Goal: Communication & Community: Answer question/provide support

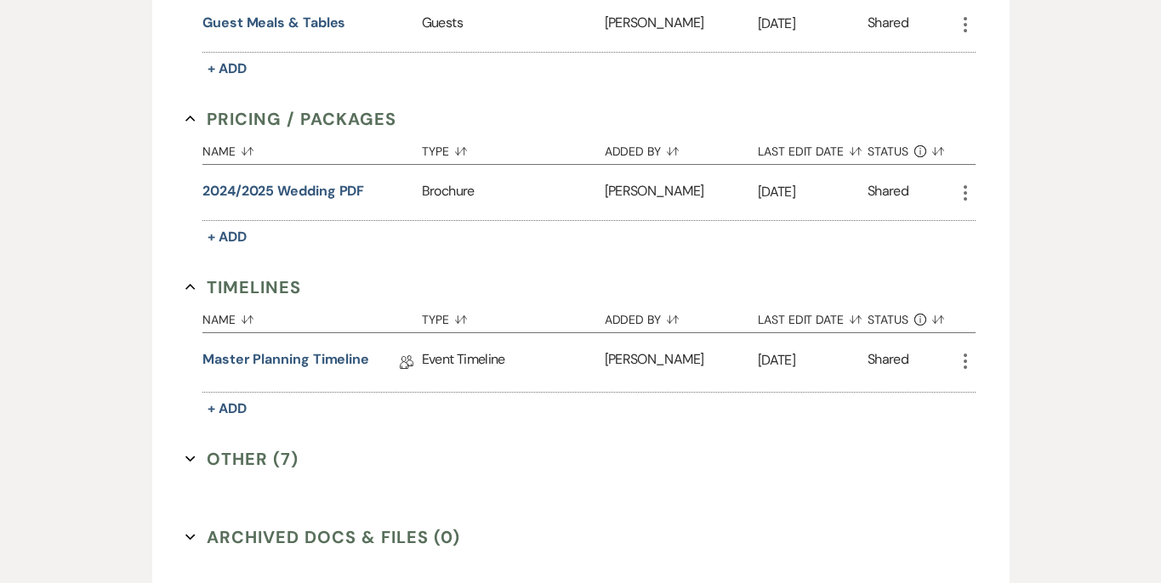
click at [194, 461] on icon "Expand" at bounding box center [190, 459] width 10 height 10
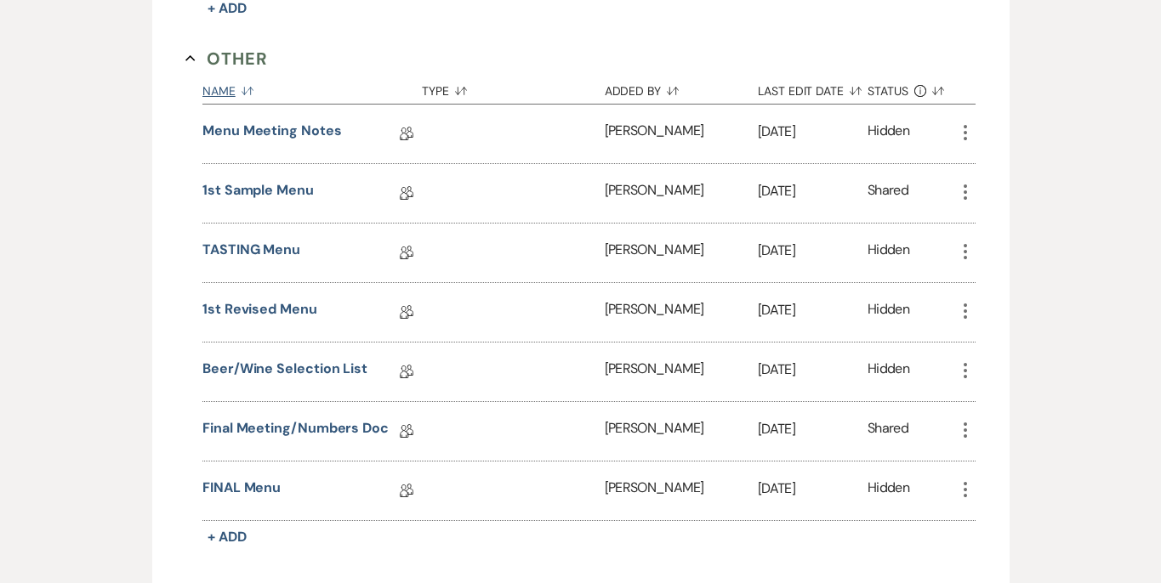
scroll to position [1760, 0]
click at [335, 421] on link "Final Meeting/Numbers Doc" at bounding box center [295, 431] width 186 height 26
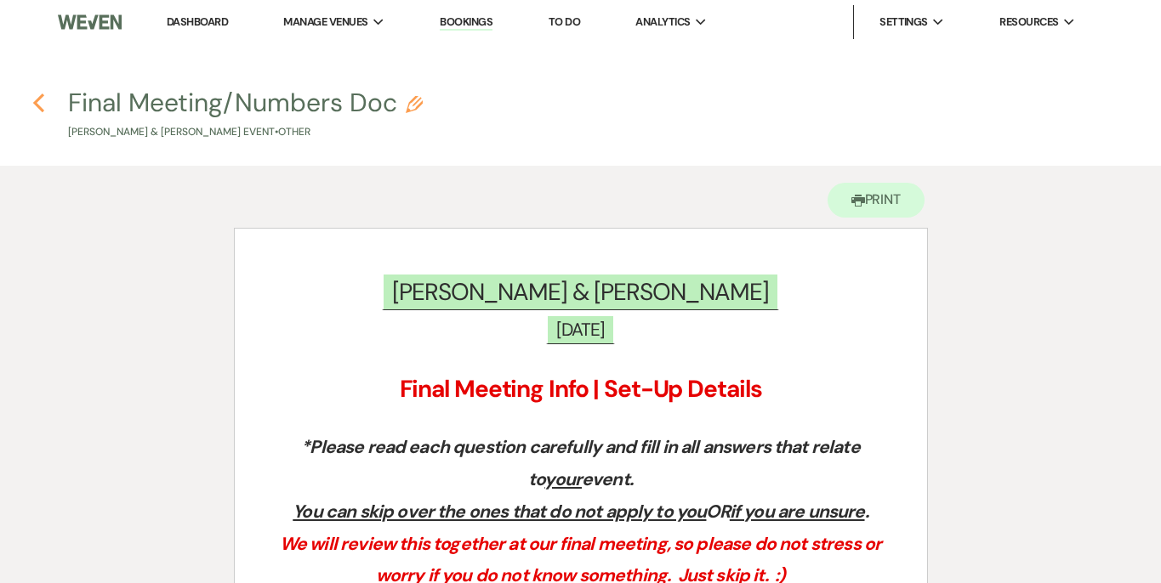
click at [40, 105] on icon "Previous" at bounding box center [38, 103] width 13 height 20
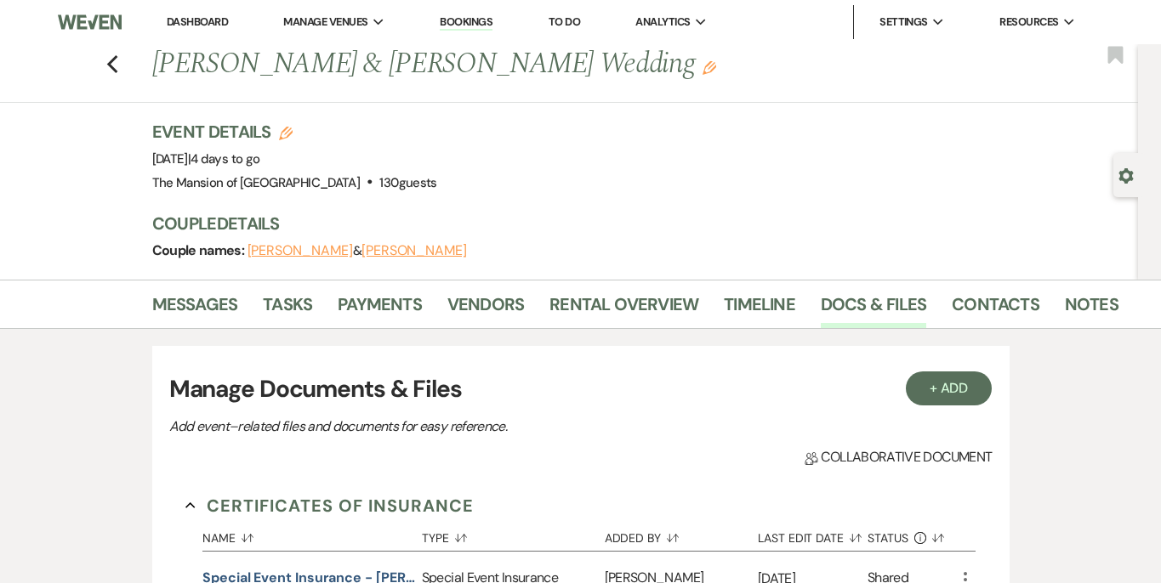
scroll to position [1511, 0]
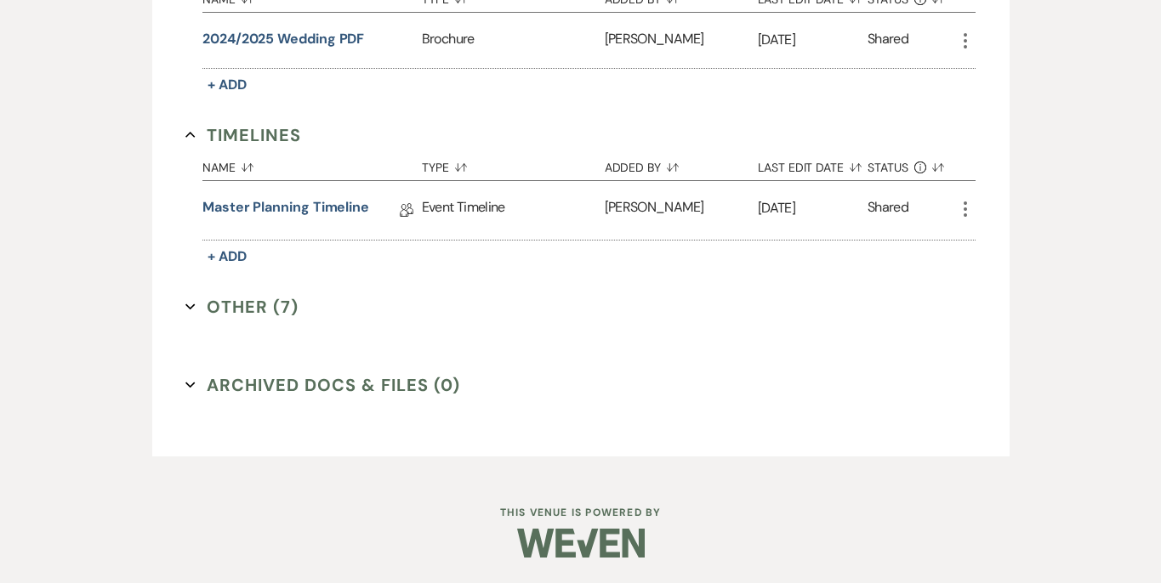
click at [191, 311] on icon "Expand" at bounding box center [190, 307] width 10 height 10
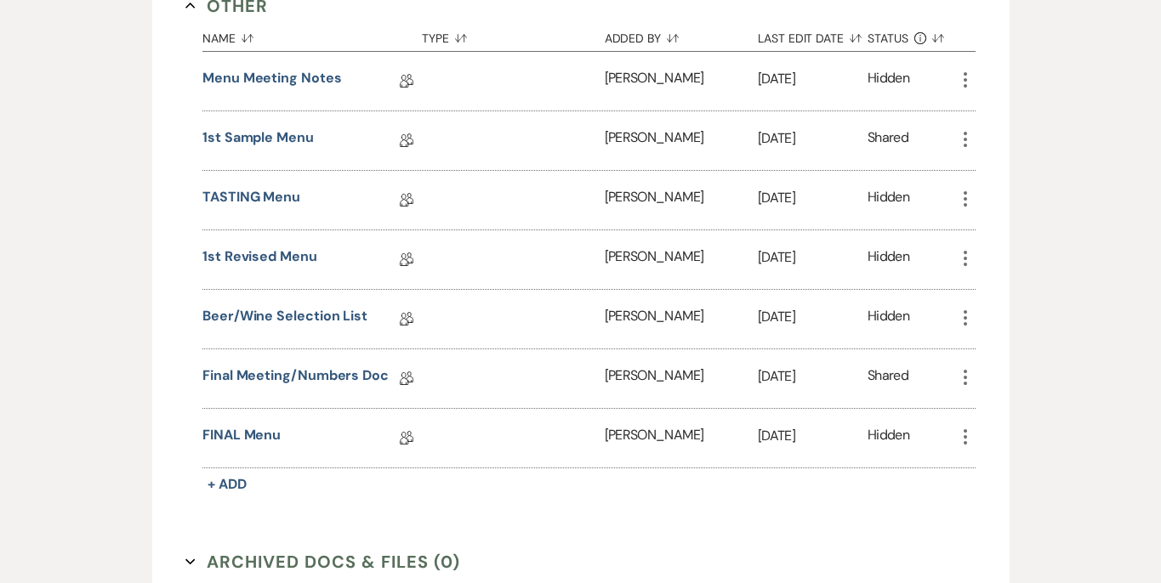
scroll to position [1813, 0]
click at [312, 320] on link "Beer/Wine Selection List" at bounding box center [284, 318] width 165 height 26
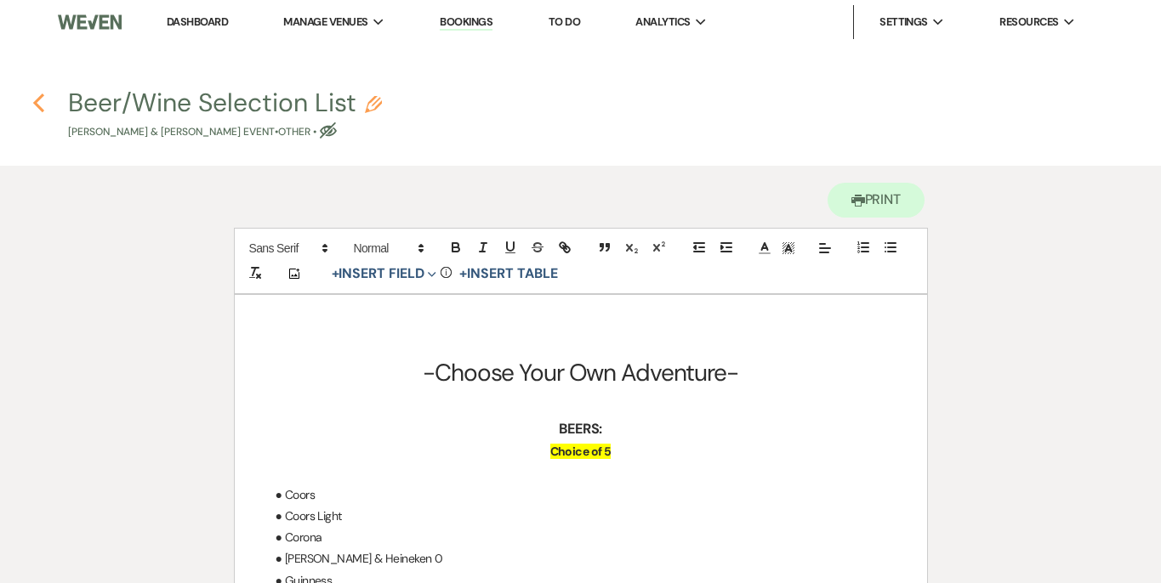
click at [33, 103] on use "button" at bounding box center [38, 103] width 11 height 19
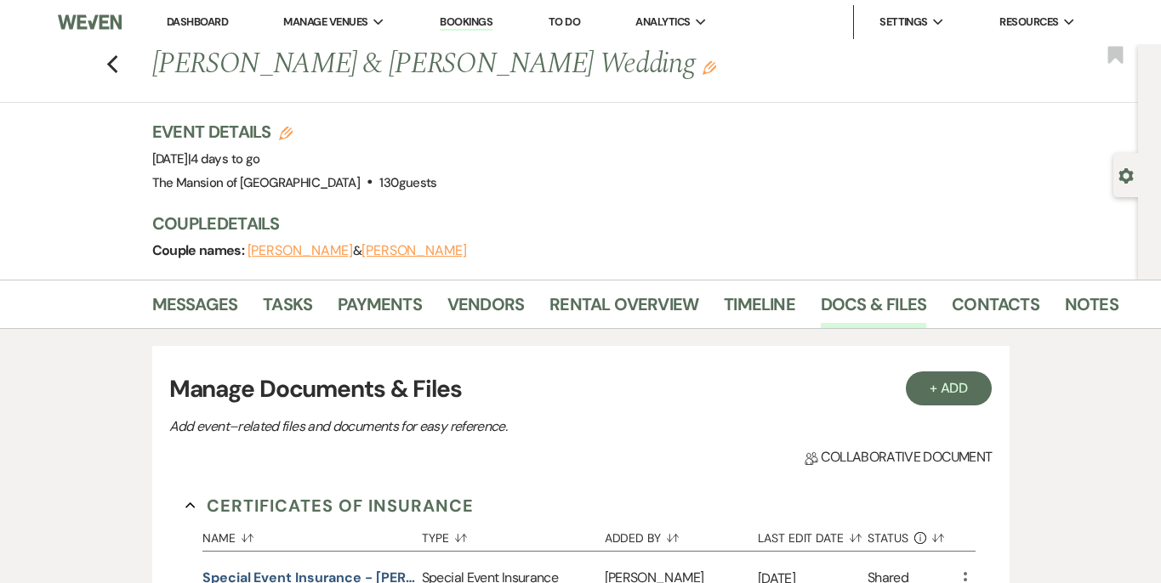
scroll to position [1511, 0]
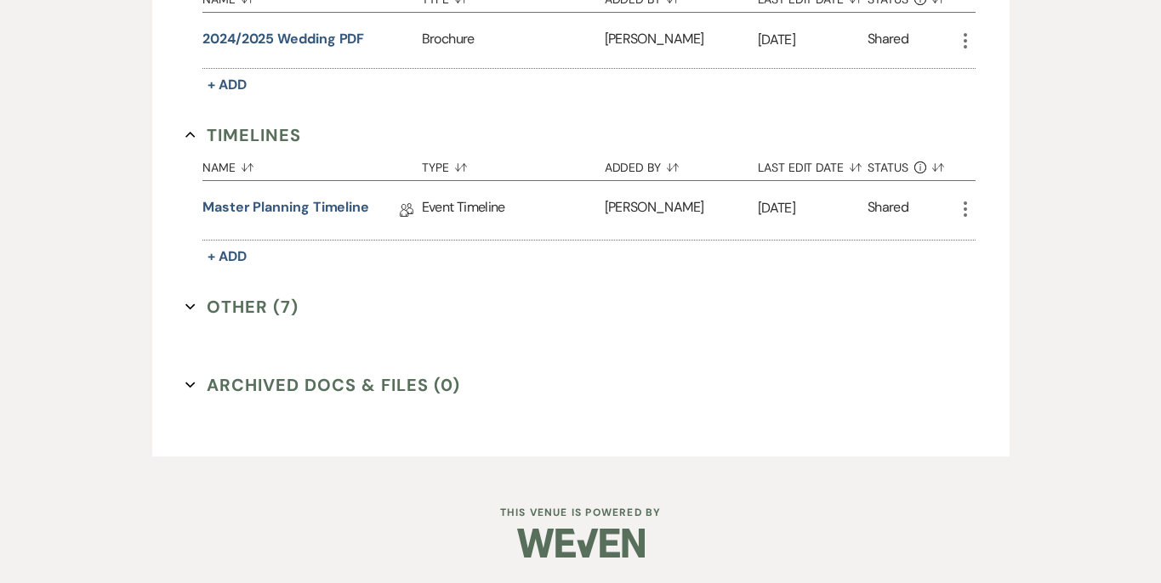
click at [192, 306] on use "button" at bounding box center [189, 307] width 9 height 6
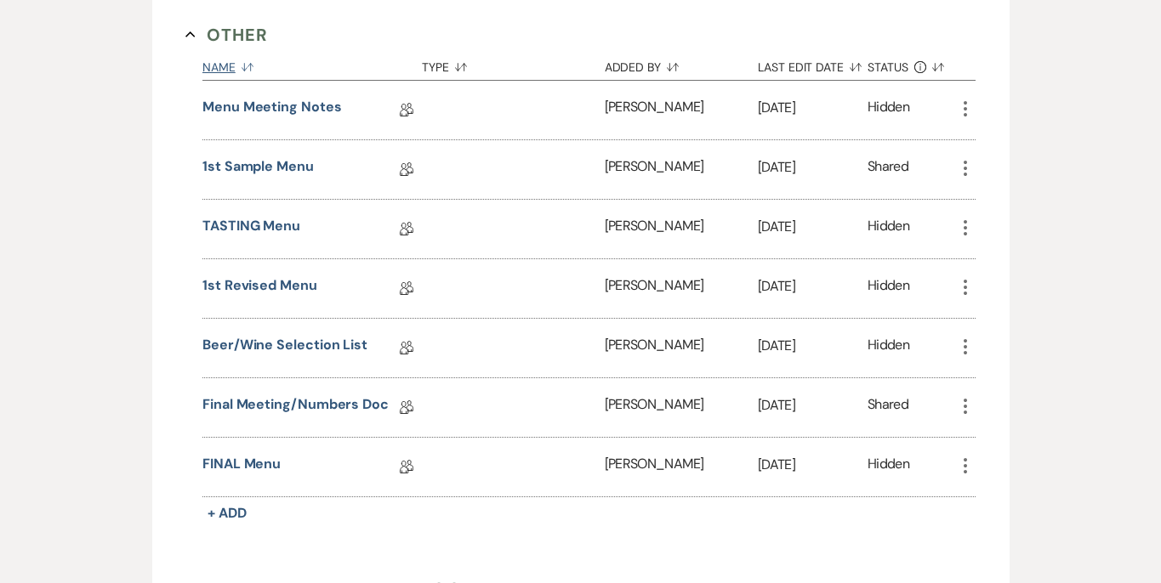
scroll to position [1784, 0]
click at [211, 461] on link "FINAL Menu" at bounding box center [241, 466] width 78 height 26
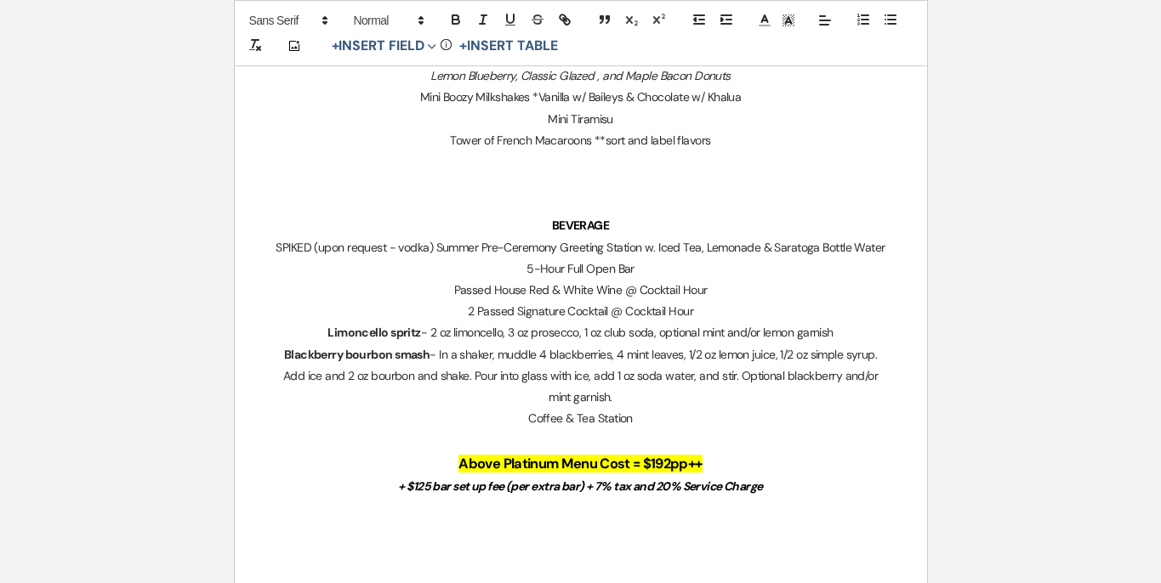
scroll to position [2169, 0]
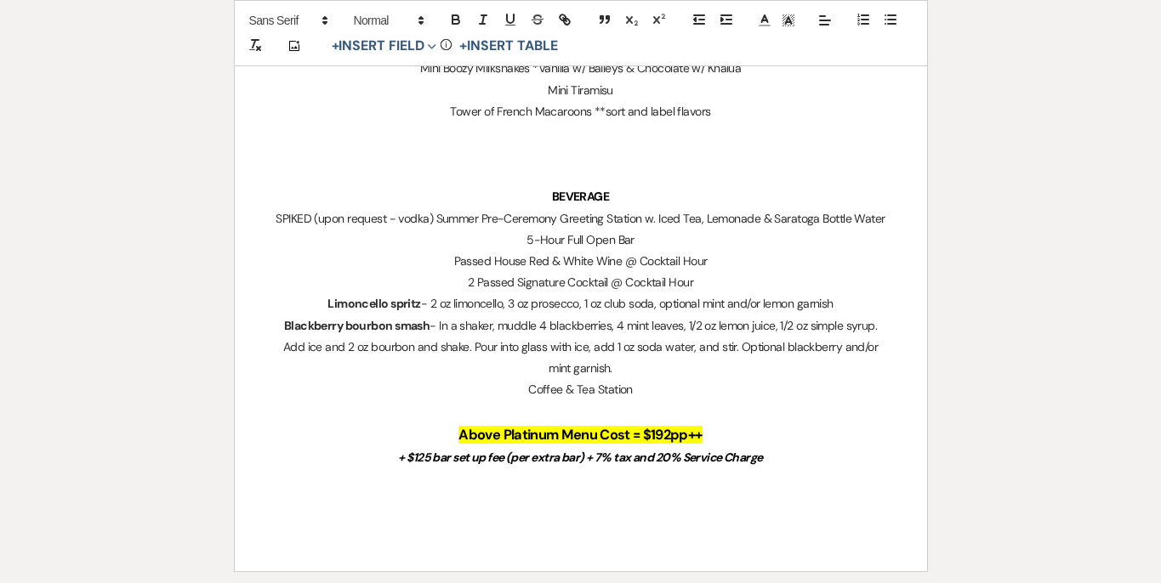
drag, startPoint x: 324, startPoint y: 303, endPoint x: 632, endPoint y: 364, distance: 313.9
copy div "Limoncello spritz - 2 oz limoncello, 3 oz prosecco, 1 oz club soda, optional mi…"
click at [499, 383] on p "Coffee & Tea Station" at bounding box center [581, 389] width 611 height 21
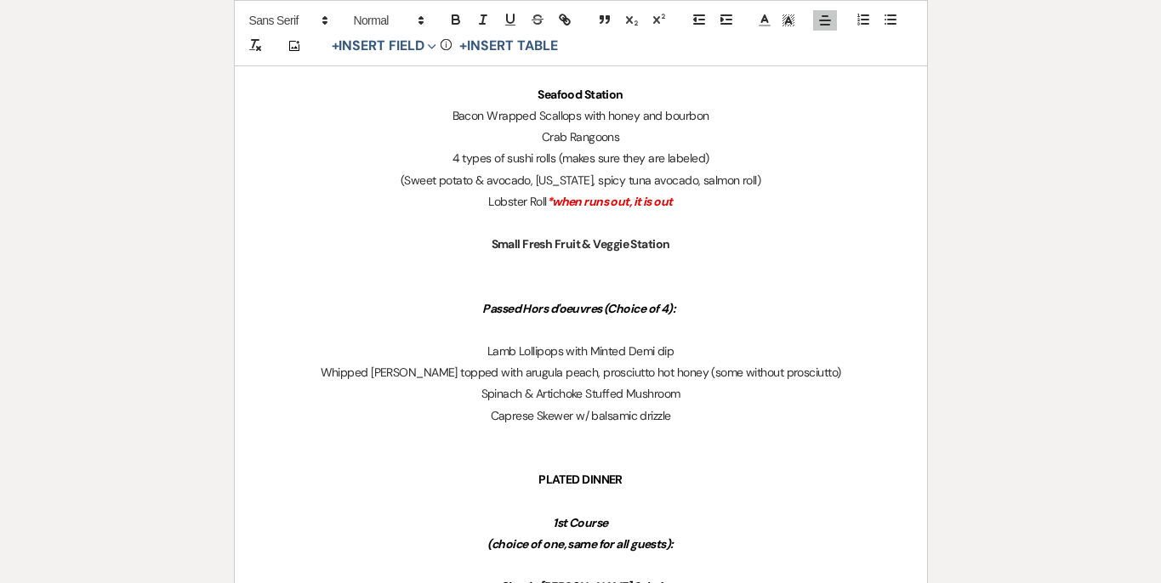
scroll to position [734, 0]
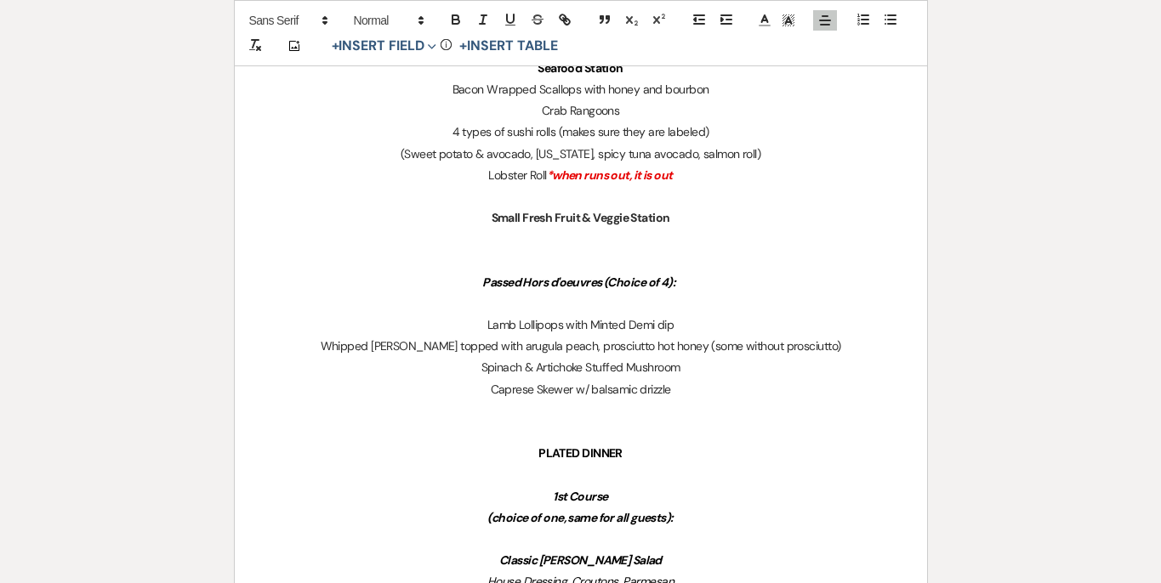
click at [553, 236] on p at bounding box center [581, 239] width 611 height 21
click at [535, 259] on p at bounding box center [581, 260] width 611 height 21
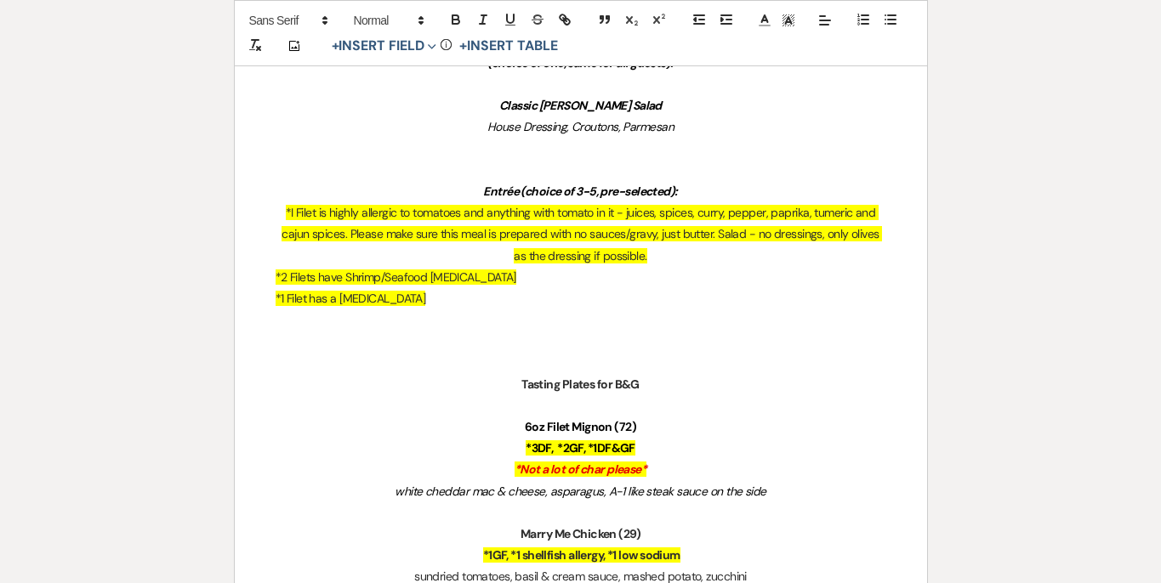
scroll to position [1148, 0]
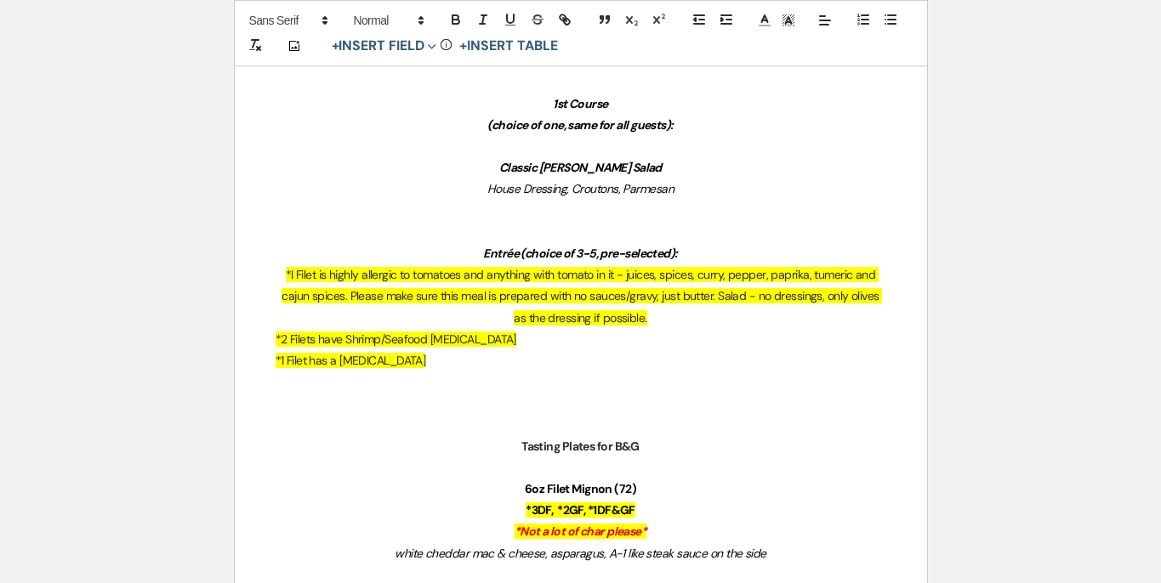
click at [535, 421] on p at bounding box center [581, 425] width 611 height 21
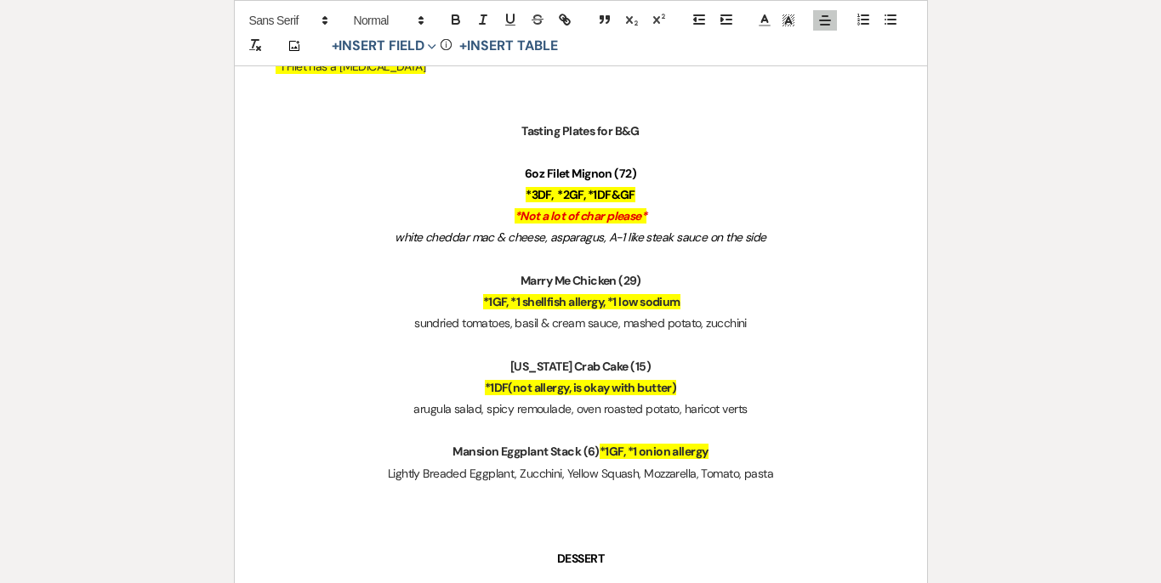
scroll to position [1444, 0]
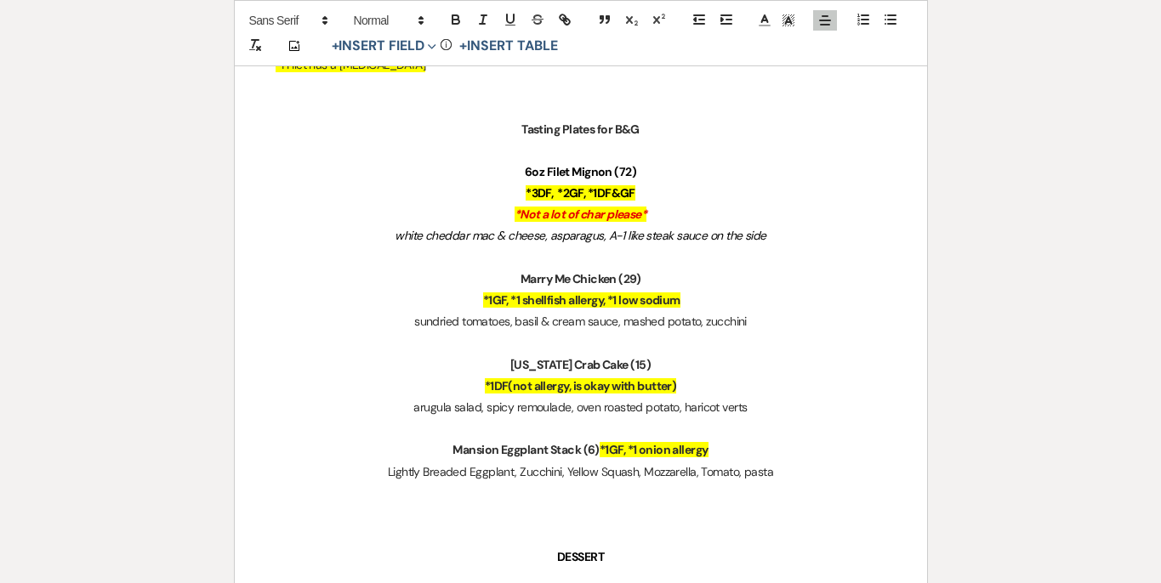
click at [627, 175] on strong "6oz Filet Mignon (72)" at bounding box center [580, 171] width 111 height 15
click at [701, 287] on p "Marry Me Chicken (29)" at bounding box center [581, 279] width 611 height 21
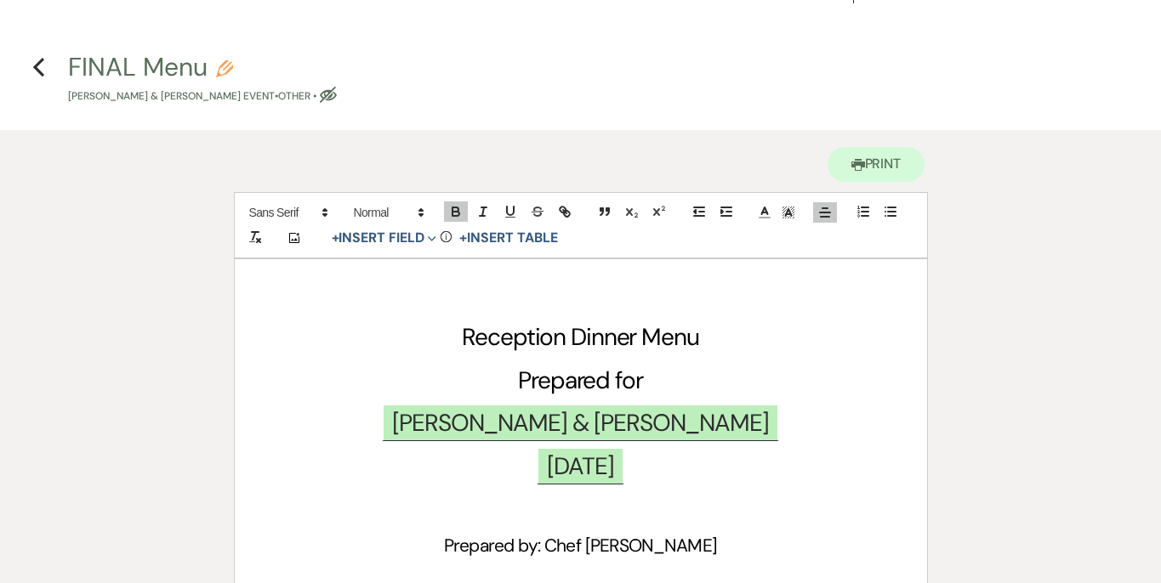
scroll to position [0, 0]
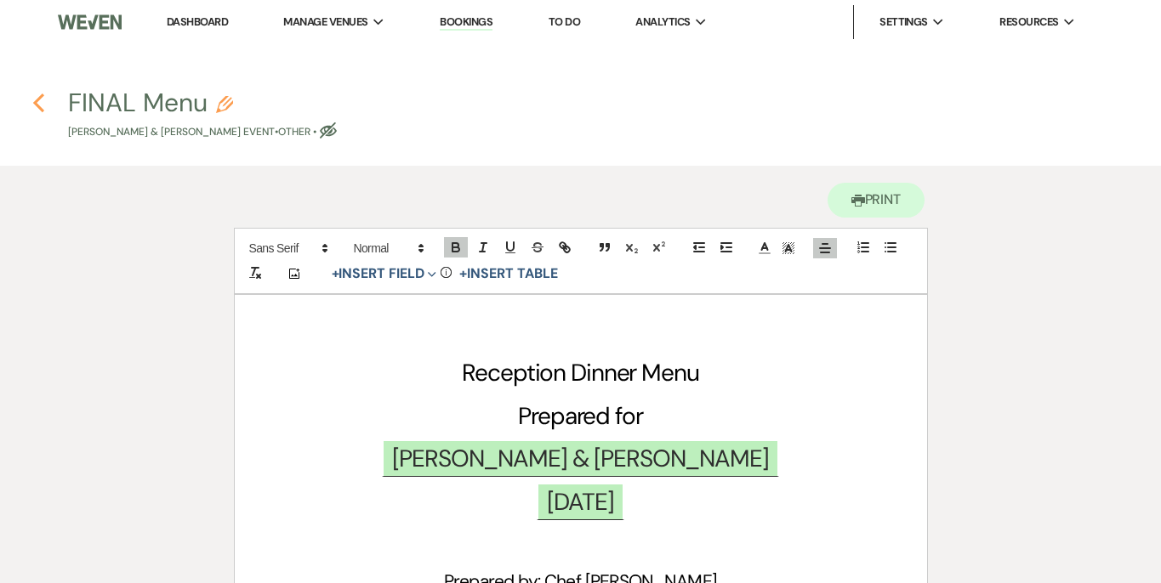
click at [43, 101] on icon "Previous" at bounding box center [38, 103] width 13 height 20
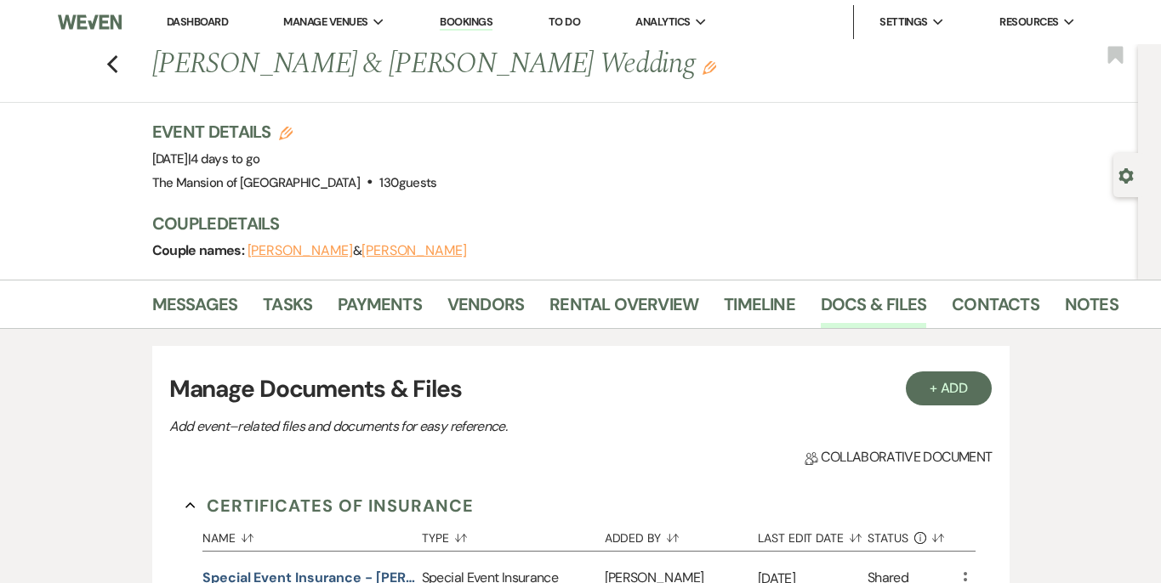
scroll to position [1511, 0]
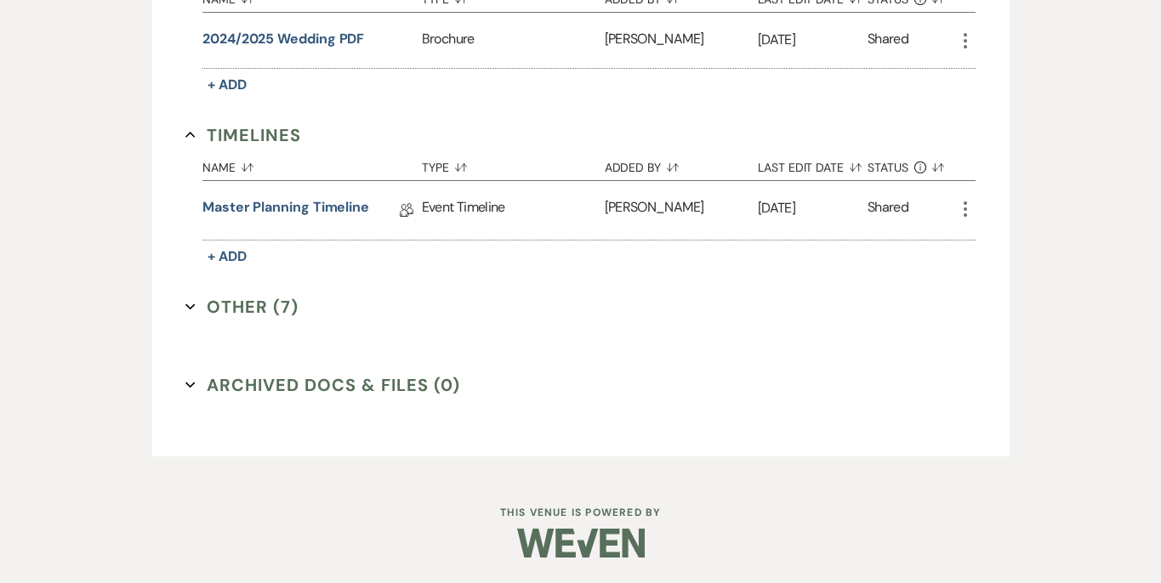
click at [186, 307] on icon "Expand" at bounding box center [190, 307] width 10 height 10
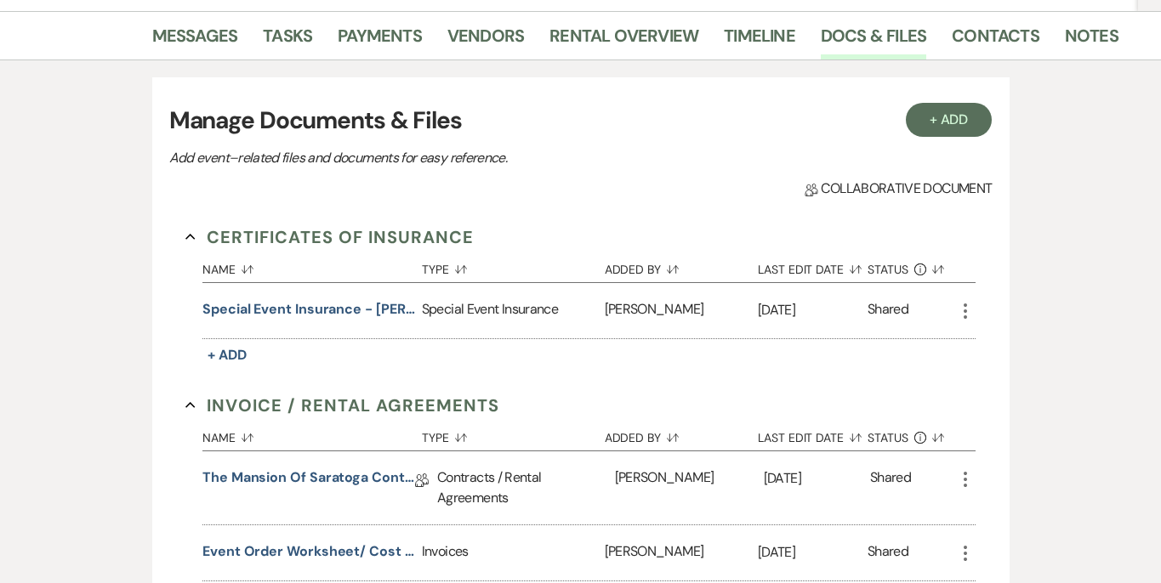
scroll to position [0, 0]
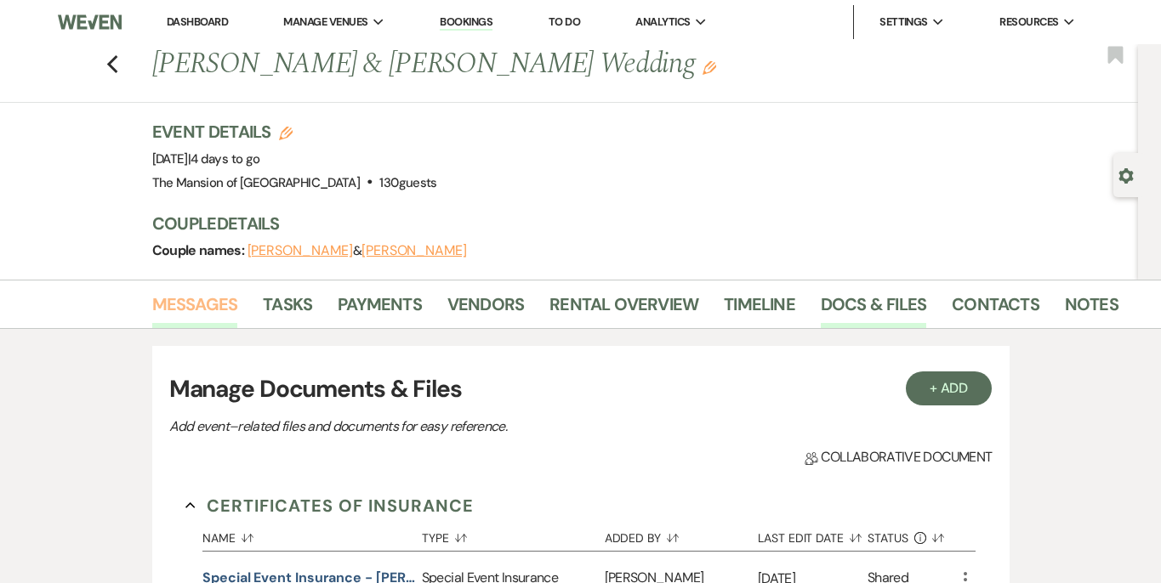
click at [199, 311] on link "Messages" at bounding box center [195, 309] width 86 height 37
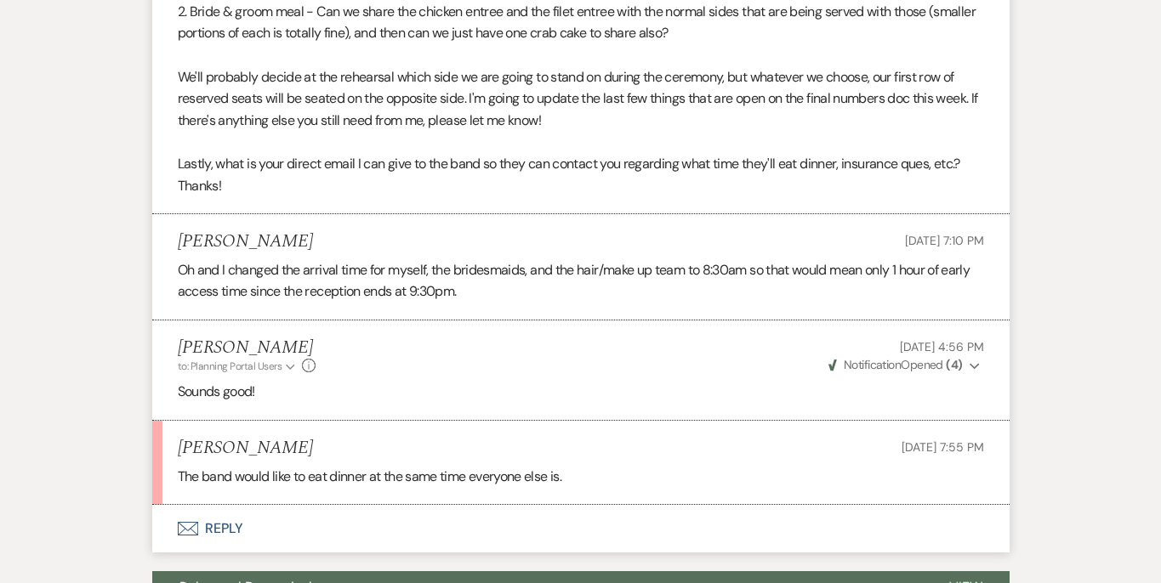
scroll to position [1193, 0]
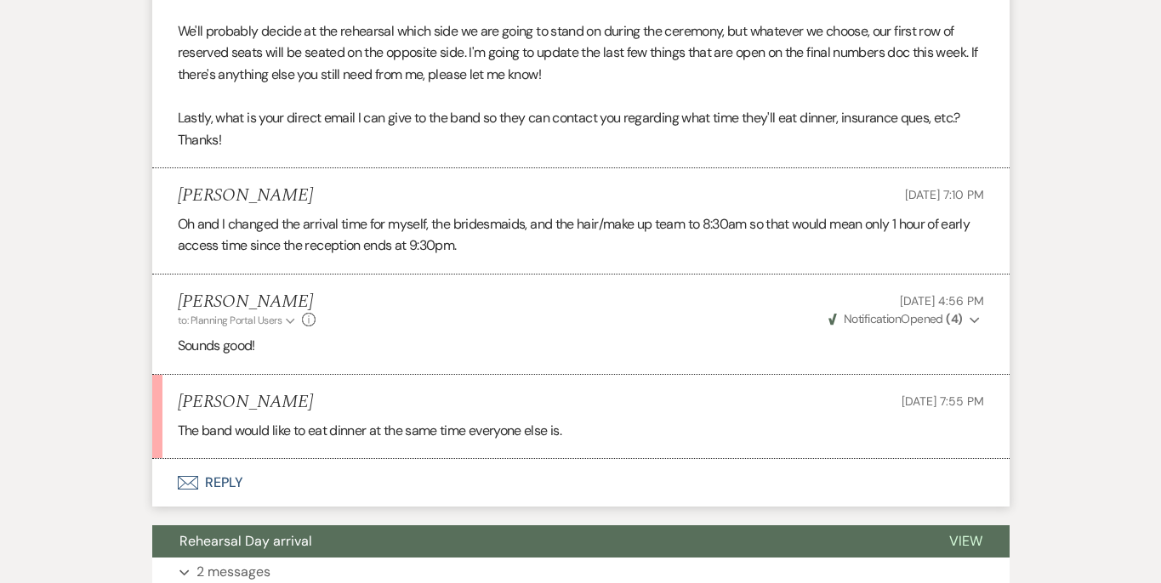
click at [680, 479] on button "Envelope Reply" at bounding box center [580, 483] width 857 height 48
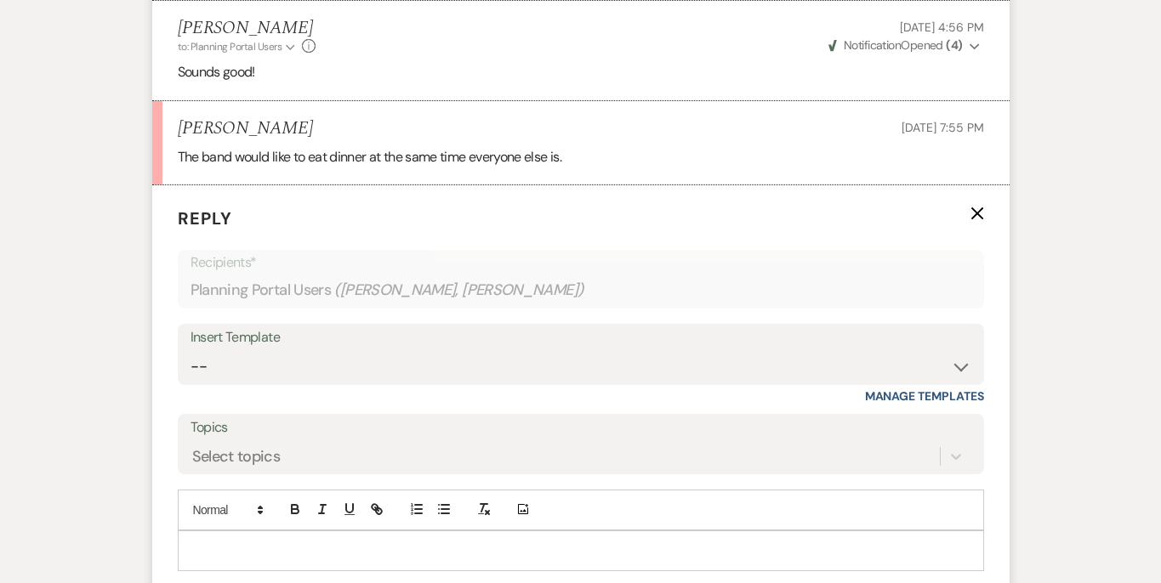
scroll to position [1567, 0]
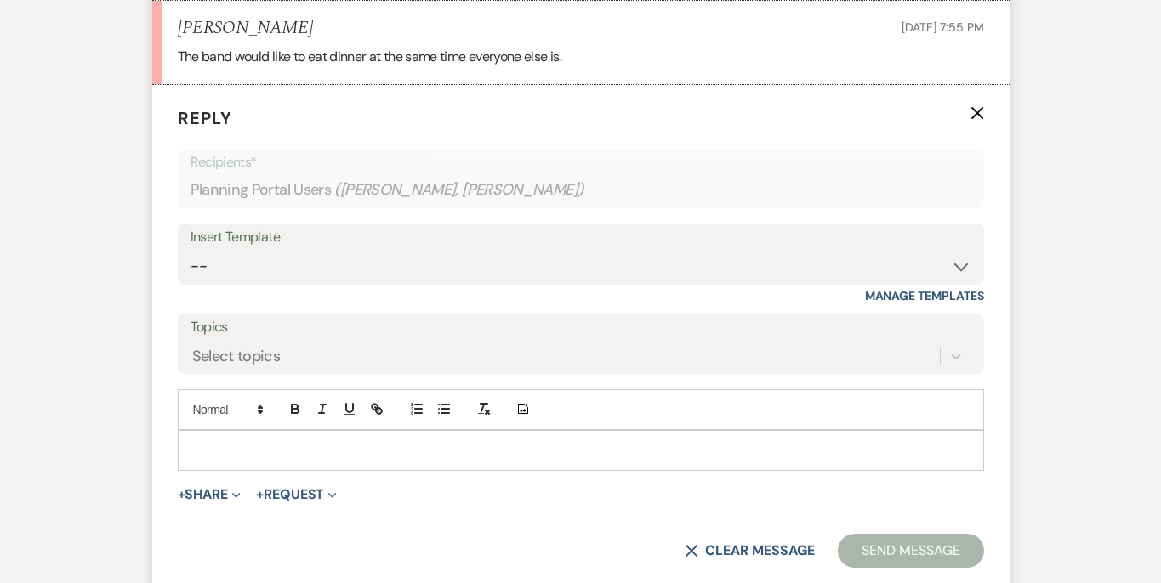
click at [585, 458] on p at bounding box center [580, 450] width 779 height 19
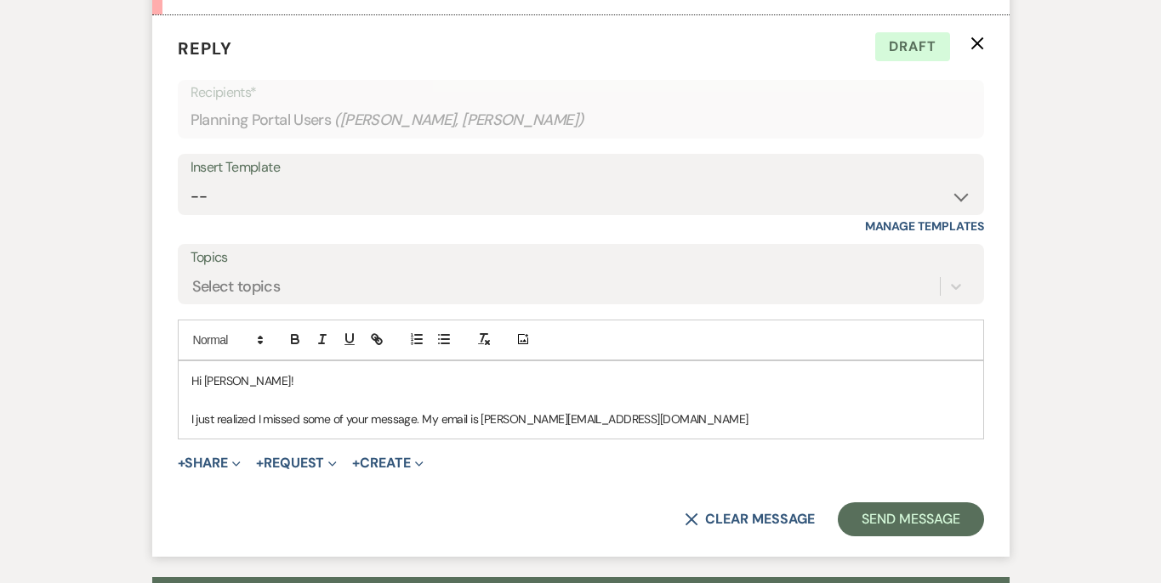
scroll to position [1639, 0]
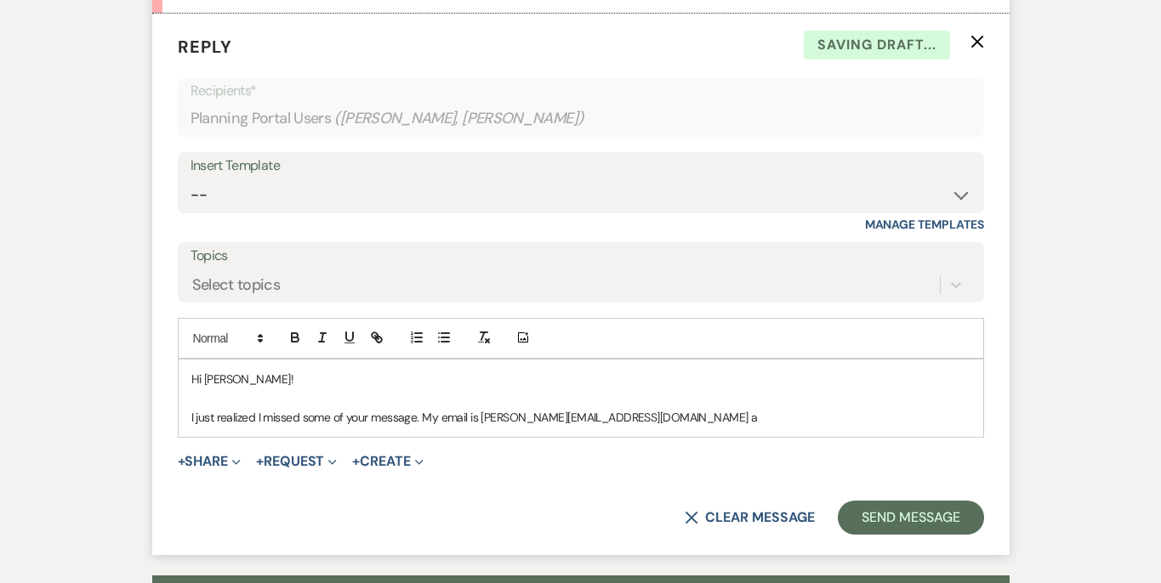
click at [417, 421] on p "I just realized I missed some of your message. My email is [PERSON_NAME][EMAIL_…" at bounding box center [580, 417] width 779 height 19
click at [681, 412] on p "I just realized I missed some of your message. My email is [PERSON_NAME][EMAIL_…" at bounding box center [580, 417] width 779 height 19
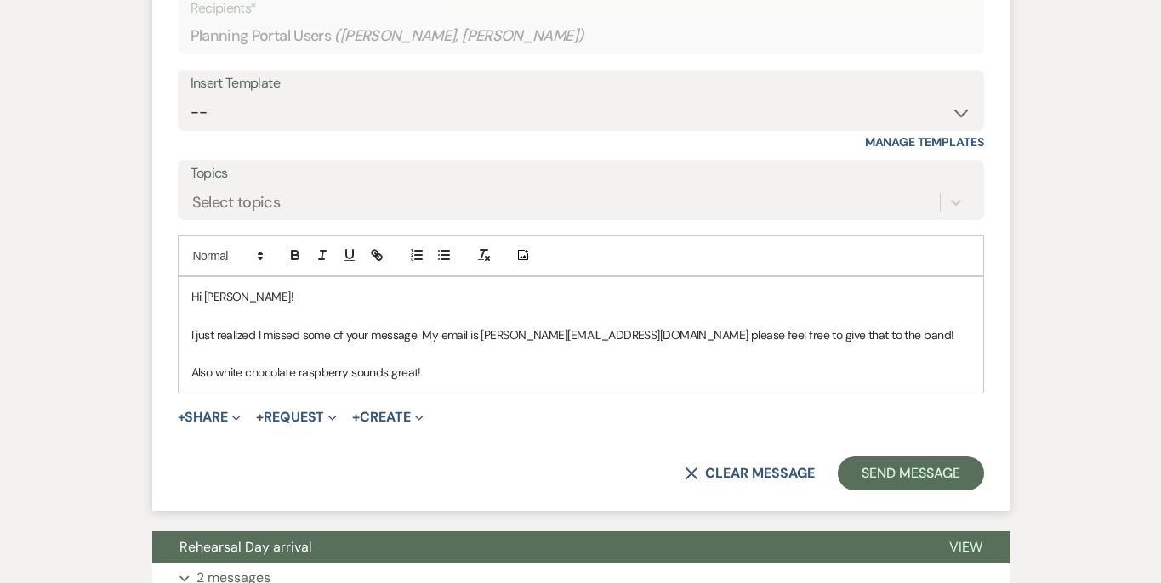
scroll to position [1754, 0]
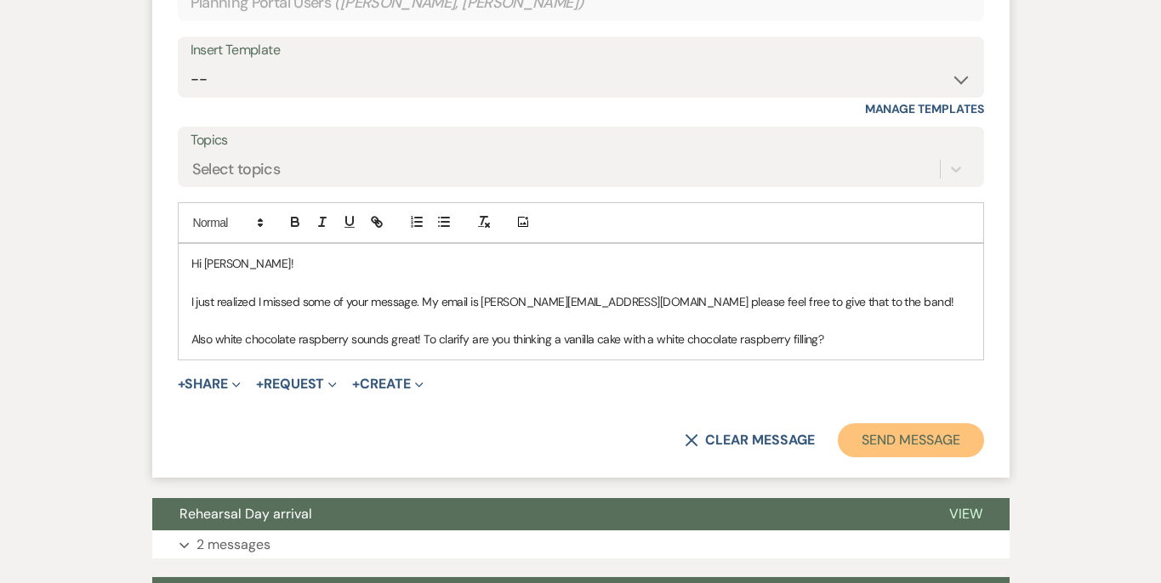
click at [890, 424] on button "Send Message" at bounding box center [910, 441] width 145 height 34
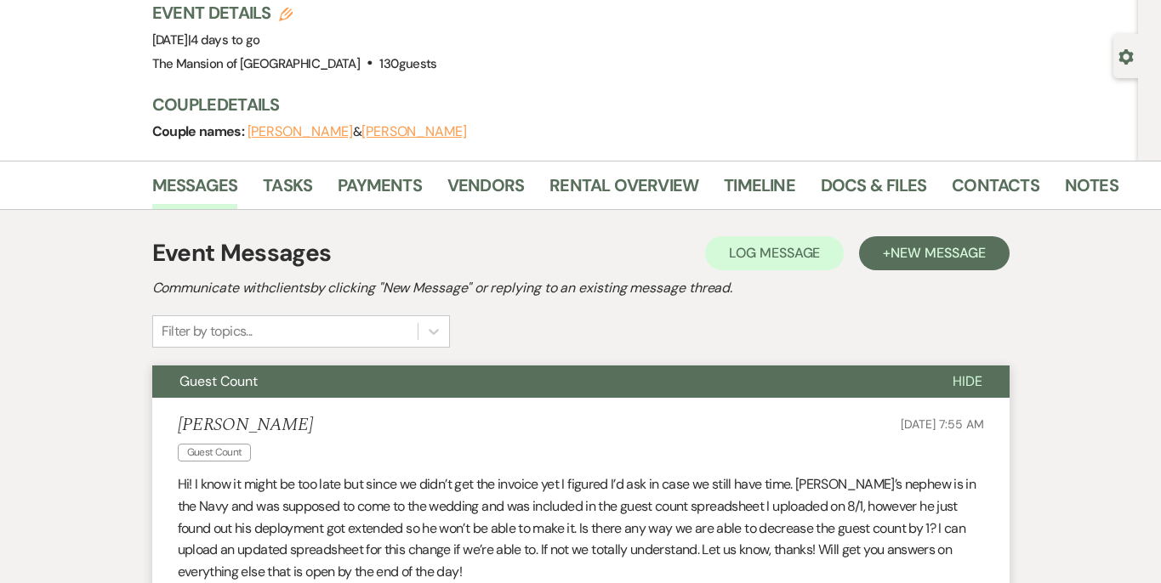
scroll to position [0, 0]
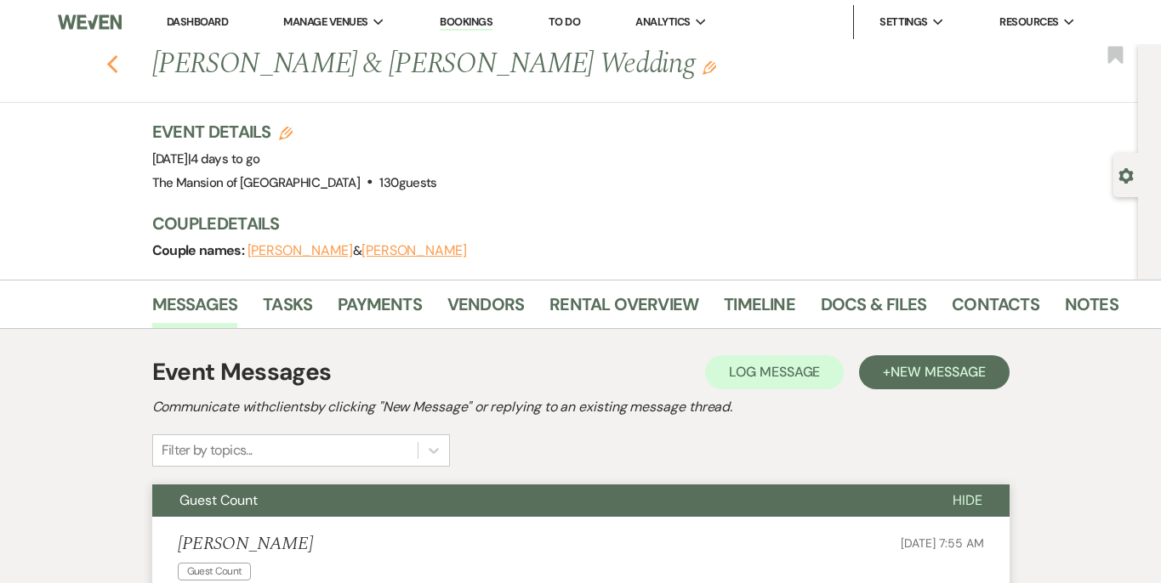
click at [113, 64] on icon "Previous" at bounding box center [112, 64] width 13 height 20
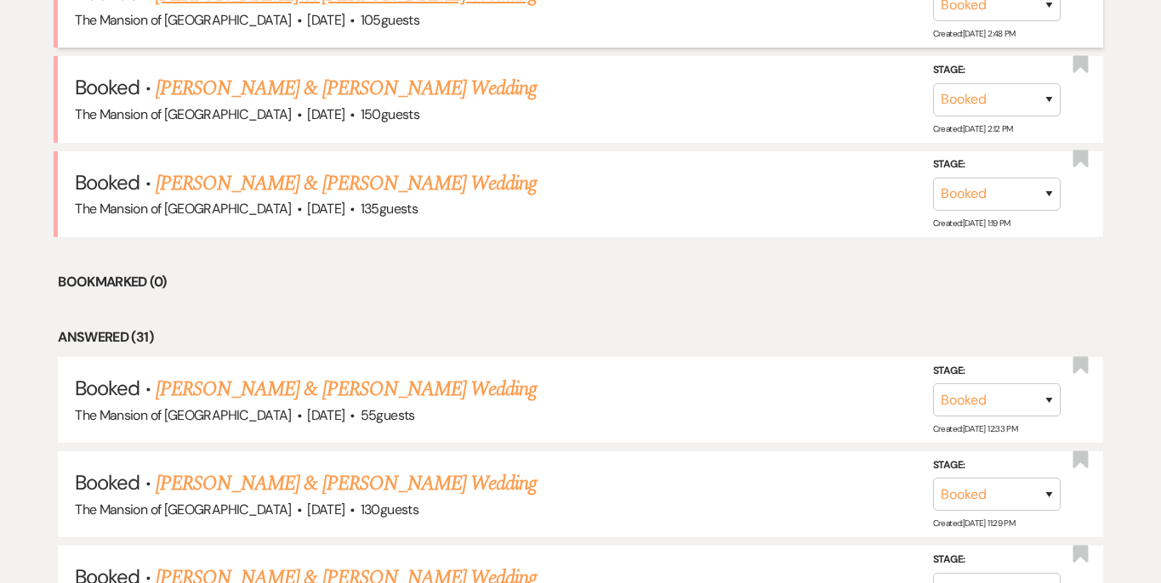
scroll to position [805, 0]
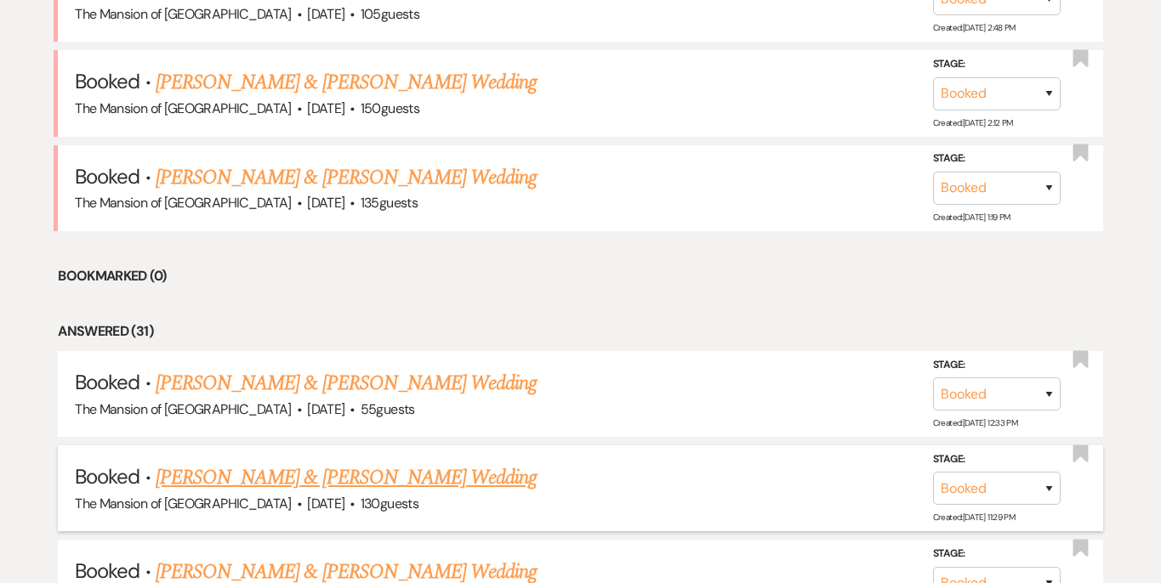
click at [433, 471] on link "[PERSON_NAME] & [PERSON_NAME] Wedding" at bounding box center [346, 478] width 381 height 31
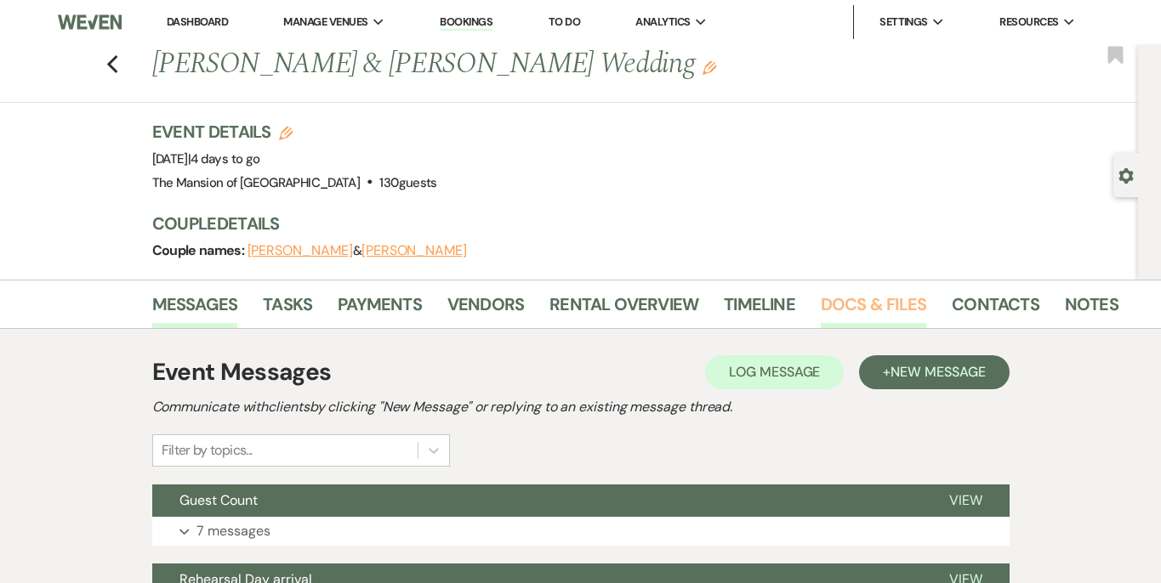
click at [875, 304] on link "Docs & Files" at bounding box center [873, 309] width 105 height 37
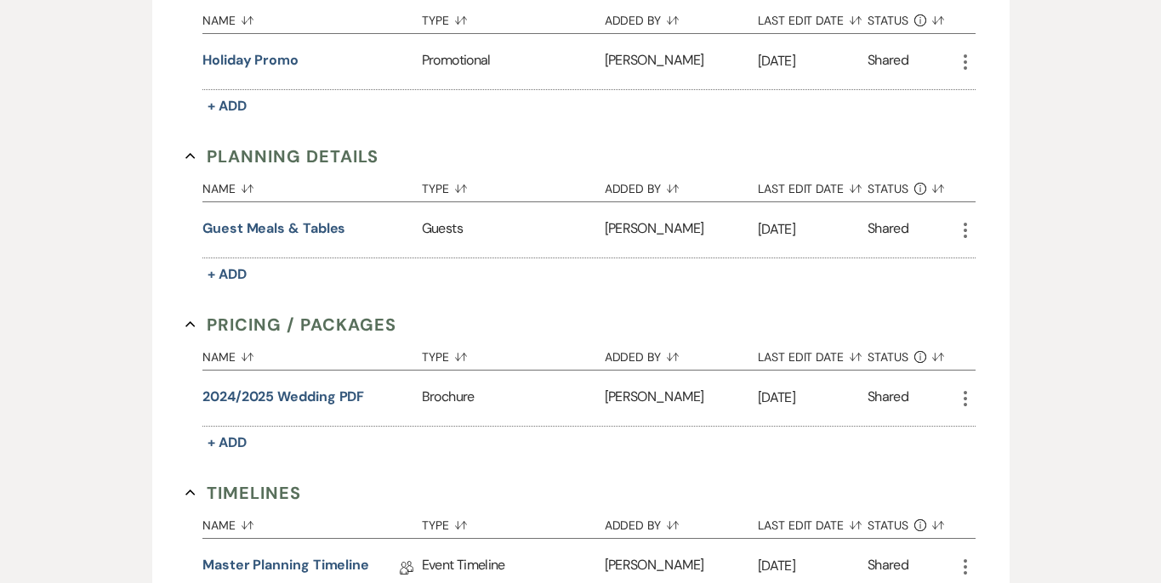
scroll to position [1511, 0]
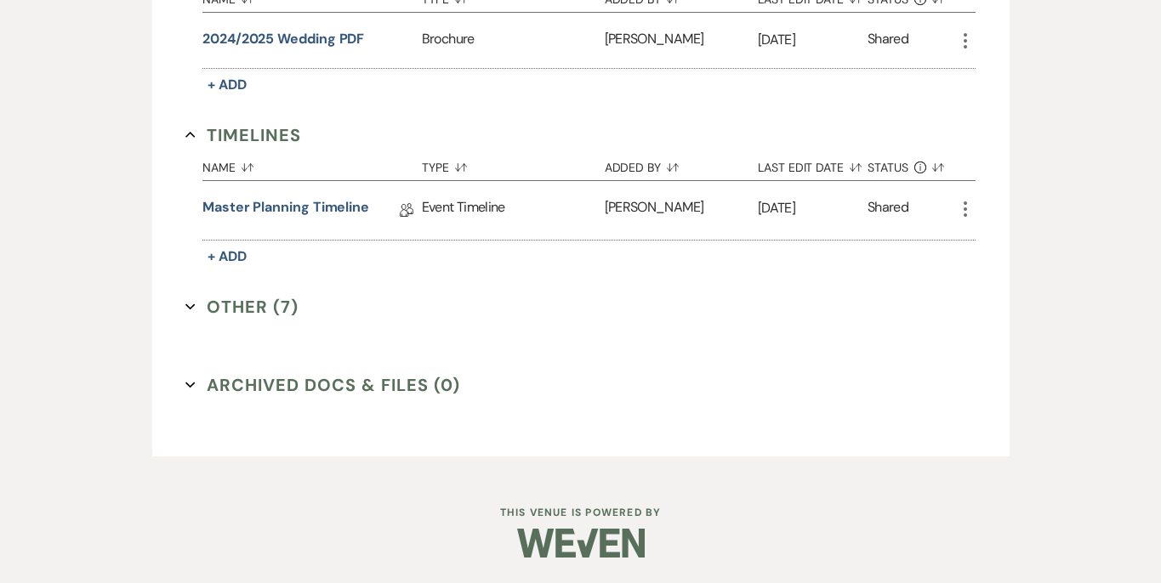
click at [191, 313] on button "Other (7) Expand" at bounding box center [241, 307] width 113 height 26
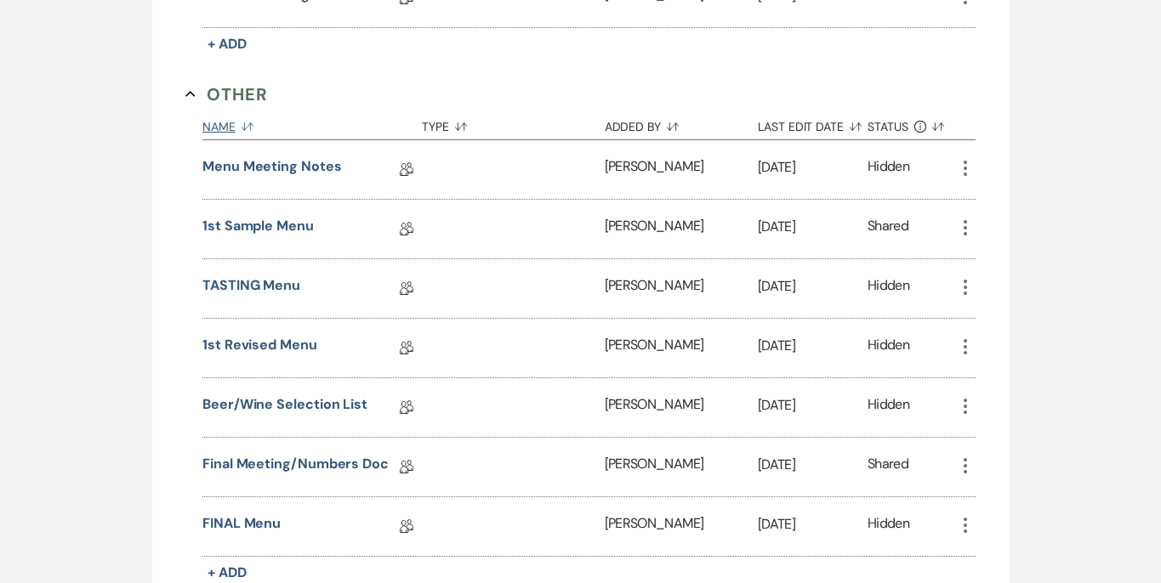
scroll to position [1989, 0]
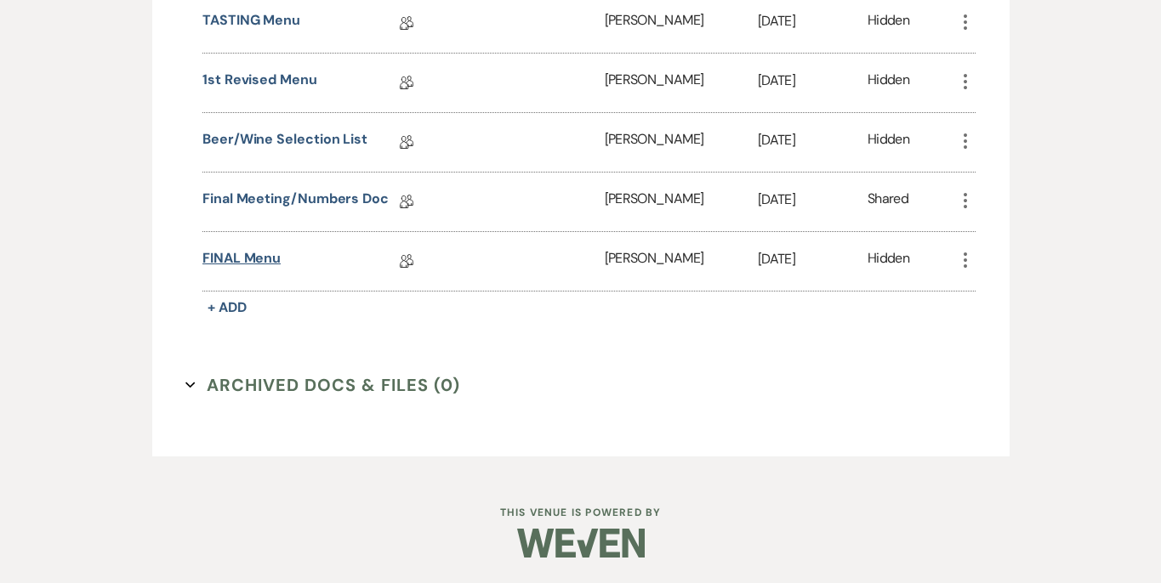
click at [242, 265] on link "FINAL Menu" at bounding box center [241, 261] width 78 height 26
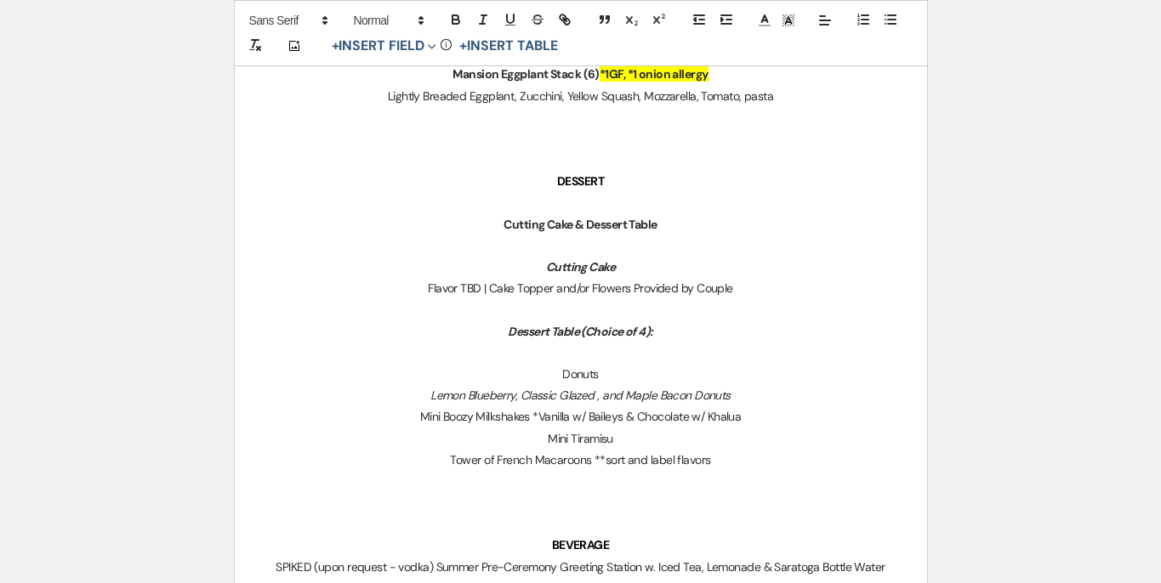
scroll to position [1812, 0]
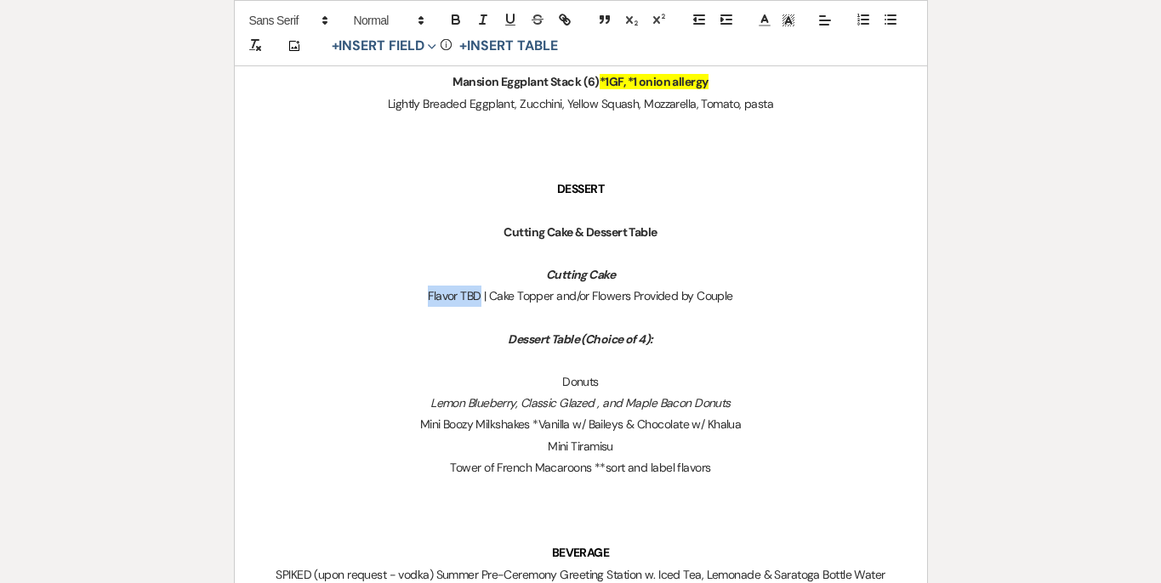
drag, startPoint x: 424, startPoint y: 296, endPoint x: 481, endPoint y: 304, distance: 57.6
click at [481, 304] on p "Flavor TBD | Cake Topper and/or Flowers Provided by Couple" at bounding box center [581, 296] width 611 height 21
click at [413, 299] on p "Vanilla with WHite Chococlate Raspberry filling | Cake Topper and/or Flowers Pr…" at bounding box center [581, 296] width 611 height 21
click at [467, 296] on p "Vanilla with White Chococlate Raspberry filling | Cake Topper and/or Flowers Pr…" at bounding box center [581, 296] width 611 height 21
click at [574, 295] on p "Vanilla with White Chocolate Raspberry filling | Cake Topper and/or Flowers Pro…" at bounding box center [581, 296] width 611 height 21
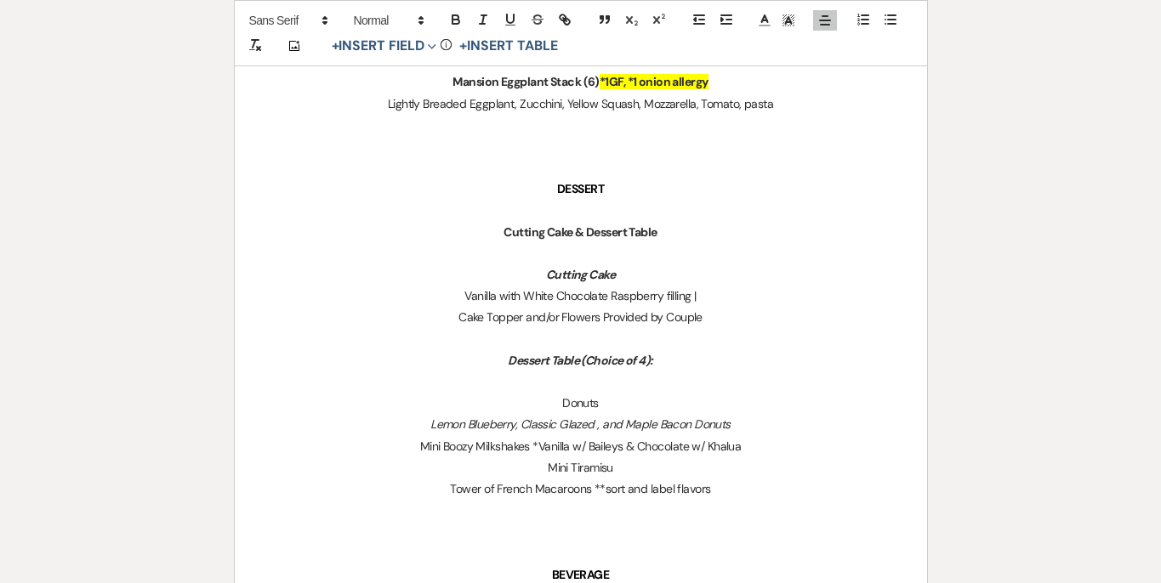
click at [694, 296] on p "Vanilla with White Chocolate Raspberry filling |" at bounding box center [581, 296] width 611 height 21
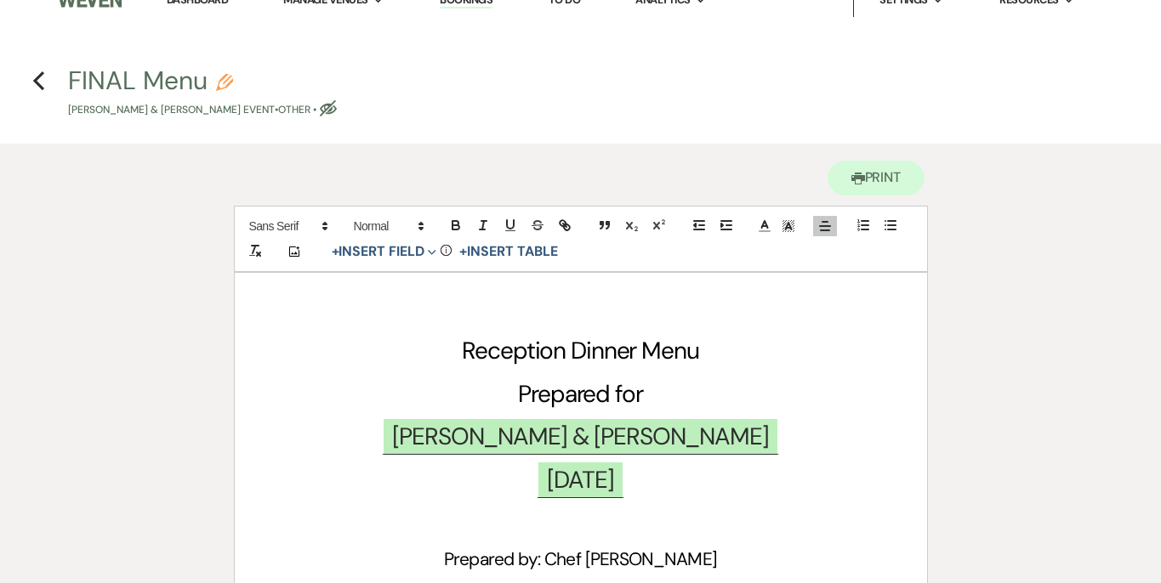
scroll to position [0, 0]
